Goal: Information Seeking & Learning: Learn about a topic

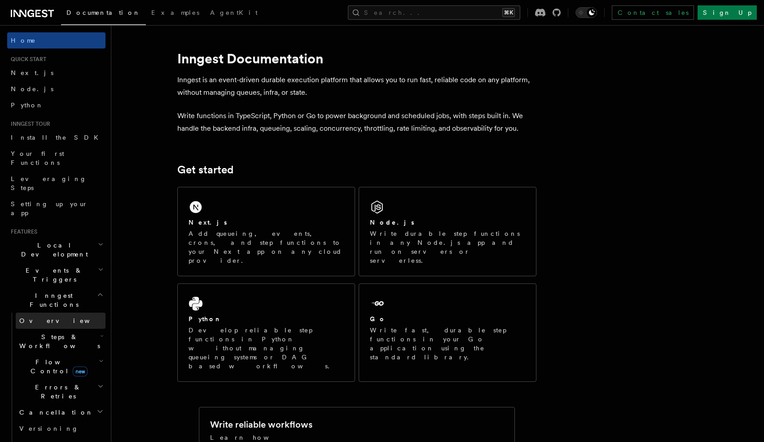
click at [50, 312] on link "Overview" at bounding box center [61, 320] width 90 height 16
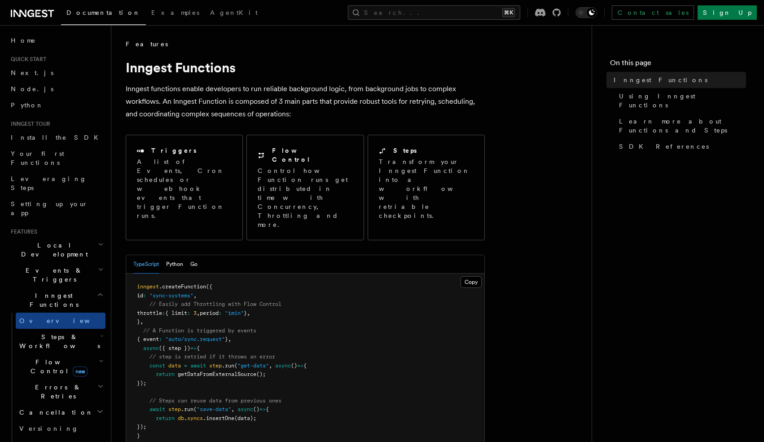
click at [92, 237] on h2 "Local Development" at bounding box center [56, 249] width 98 height 25
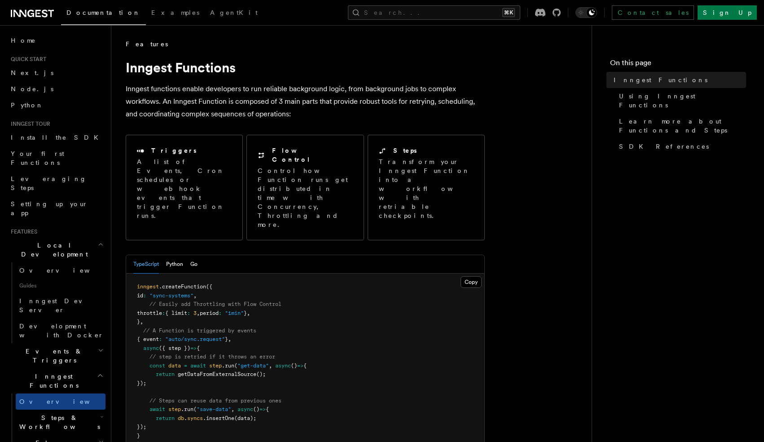
click at [92, 237] on h2 "Local Development" at bounding box center [56, 249] width 98 height 25
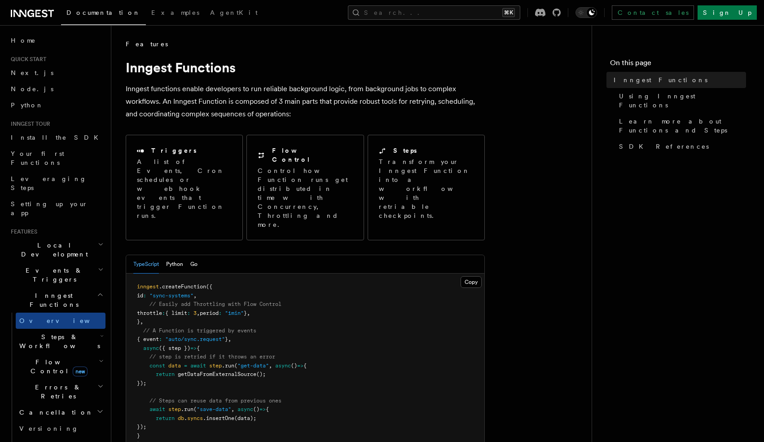
click at [90, 262] on h2 "Events & Triggers" at bounding box center [56, 274] width 98 height 25
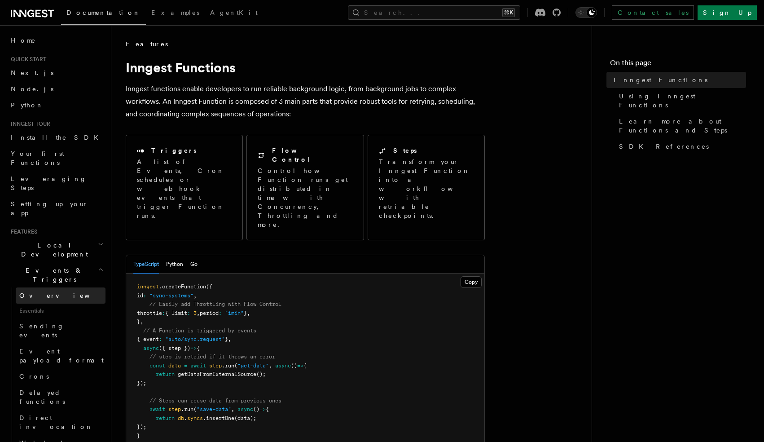
click at [82, 287] on link "Overview" at bounding box center [61, 295] width 90 height 16
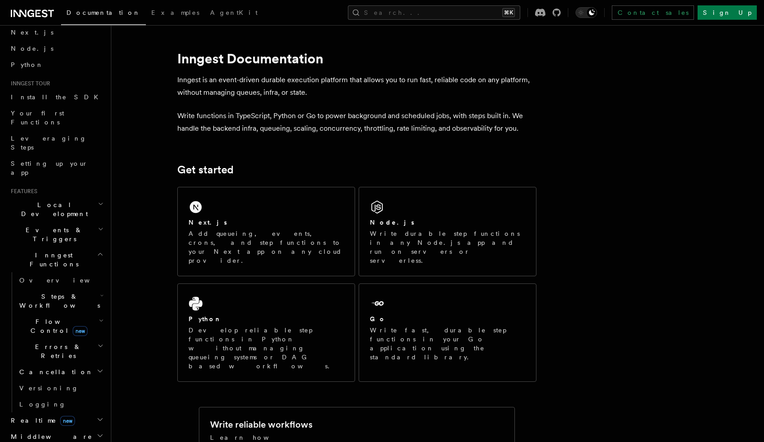
scroll to position [41, 0]
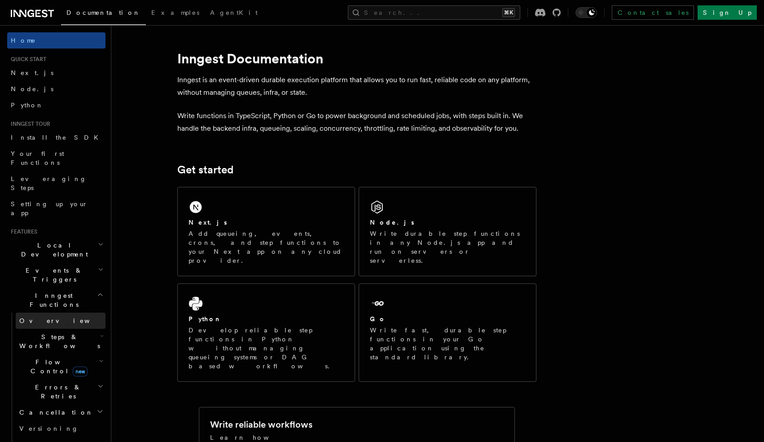
click at [65, 312] on link "Overview" at bounding box center [61, 320] width 90 height 16
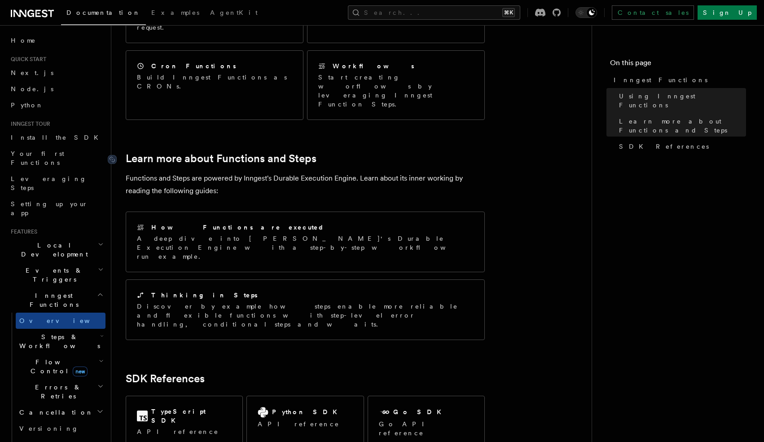
scroll to position [552, 0]
